Goal: Task Accomplishment & Management: Manage account settings

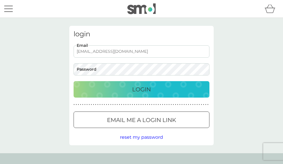
type input "[EMAIL_ADDRESS][DOMAIN_NAME]"
click at [133, 87] on p "Login" at bounding box center [141, 89] width 19 height 9
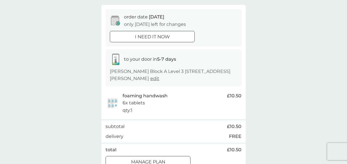
scroll to position [171, 0]
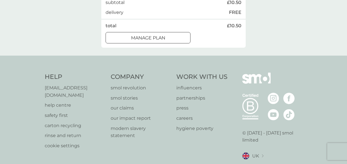
click at [147, 37] on div at bounding box center [148, 38] width 20 height 6
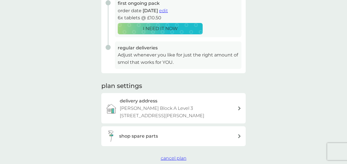
scroll to position [121, 0]
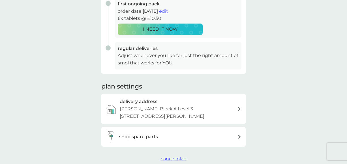
click at [194, 105] on p "[PERSON_NAME] Block A Level 3 [STREET_ADDRESS][PERSON_NAME]" at bounding box center [179, 112] width 118 height 14
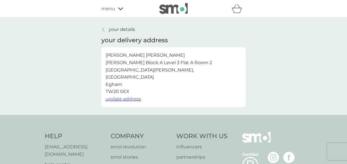
scroll to position [6, 0]
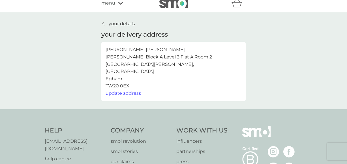
click at [108, 23] on link "your details" at bounding box center [118, 23] width 34 height 7
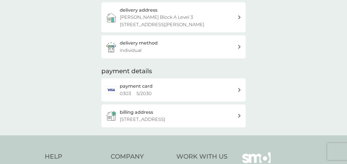
scroll to position [109, 0]
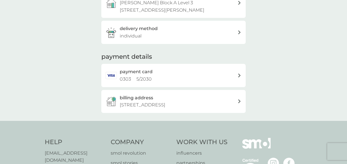
click at [175, 70] on div "payment card 0303 5 / 2030" at bounding box center [179, 75] width 118 height 14
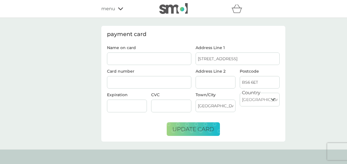
click at [169, 56] on input "Name on card" at bounding box center [149, 58] width 84 height 12
type input "[PERSON_NAME]"
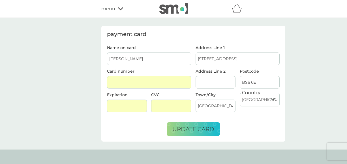
click at [245, 62] on input "[STREET_ADDRESS]" at bounding box center [238, 58] width 84 height 12
type input "Will"
type input "[PERSON_NAME] Block A Level 3 Flat A Room 2"
type input "[PERSON_NAME], [GEOGRAPHIC_DATA][PERSON_NAME], [GEOGRAPHIC_DATA]"
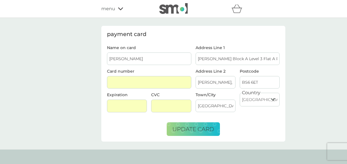
drag, startPoint x: 265, startPoint y: 82, endPoint x: 221, endPoint y: 82, distance: 43.9
click at [221, 82] on div "Address Line [GEOGRAPHIC_DATA][PERSON_NAME][PERSON_NAME] Postcode BS6 6ET" at bounding box center [237, 80] width 89 height 23
type input "T"
type input "TW20 0EX"
click at [202, 127] on span "update card" at bounding box center [193, 128] width 42 height 7
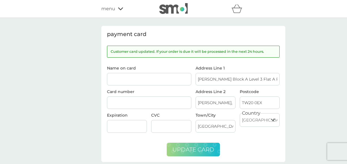
click at [116, 8] on div "menu" at bounding box center [125, 8] width 48 height 7
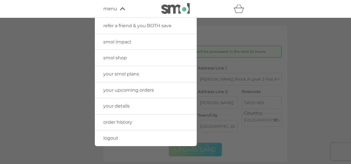
click at [29, 100] on div at bounding box center [175, 100] width 351 height 164
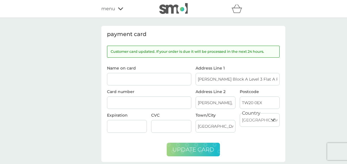
click at [183, 8] on img at bounding box center [173, 8] width 28 height 11
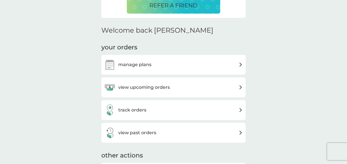
scroll to position [150, 0]
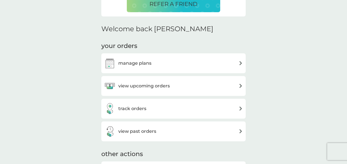
click at [214, 83] on div "view upcoming orders" at bounding box center [173, 85] width 139 height 11
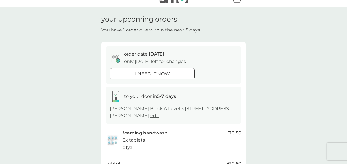
scroll to position [12, 0]
